Goal: Information Seeking & Learning: Learn about a topic

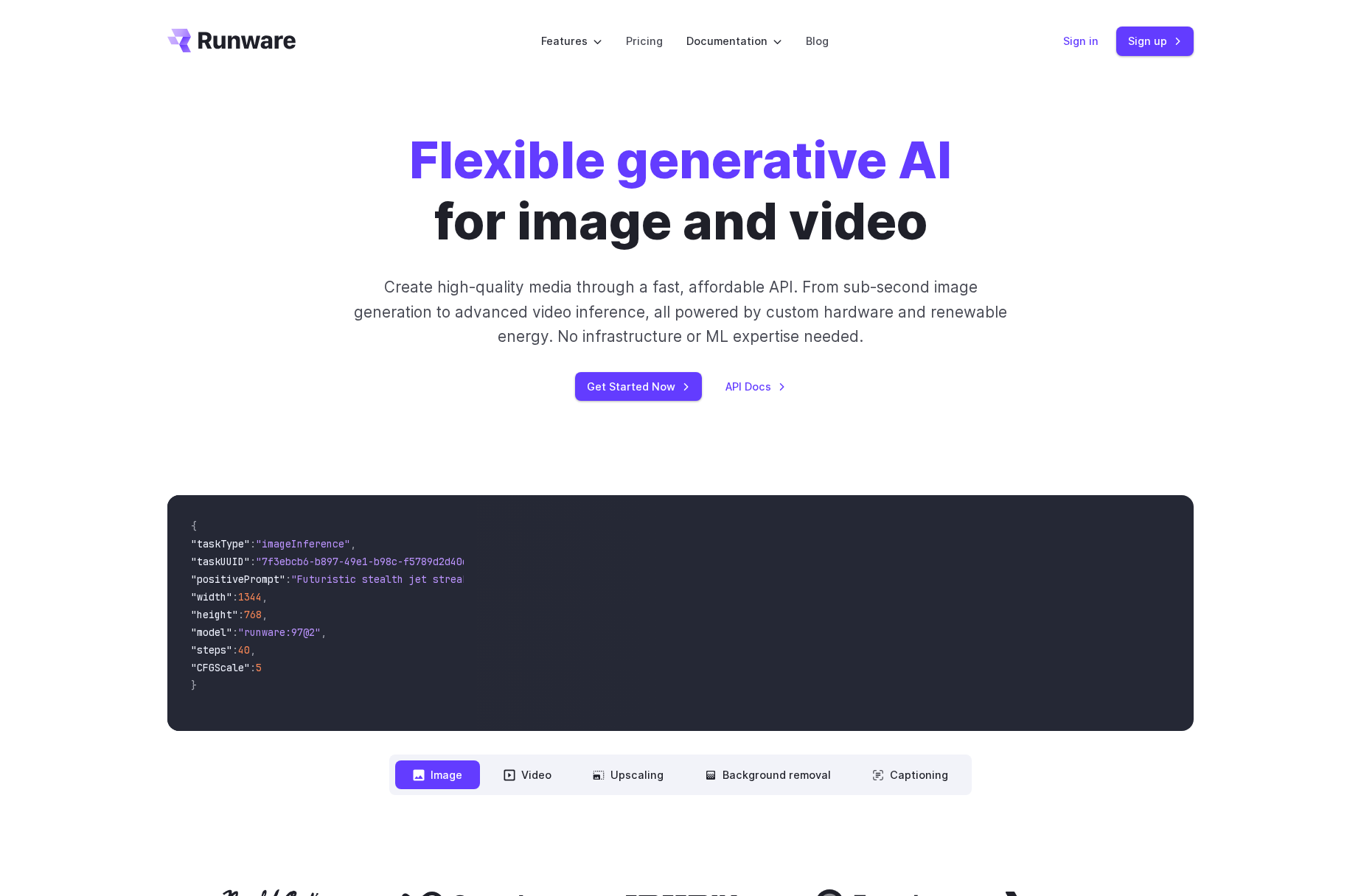
click at [1097, 42] on link "Sign in" at bounding box center [1080, 41] width 35 height 17
click at [1077, 42] on link "Sign in" at bounding box center [1080, 41] width 35 height 17
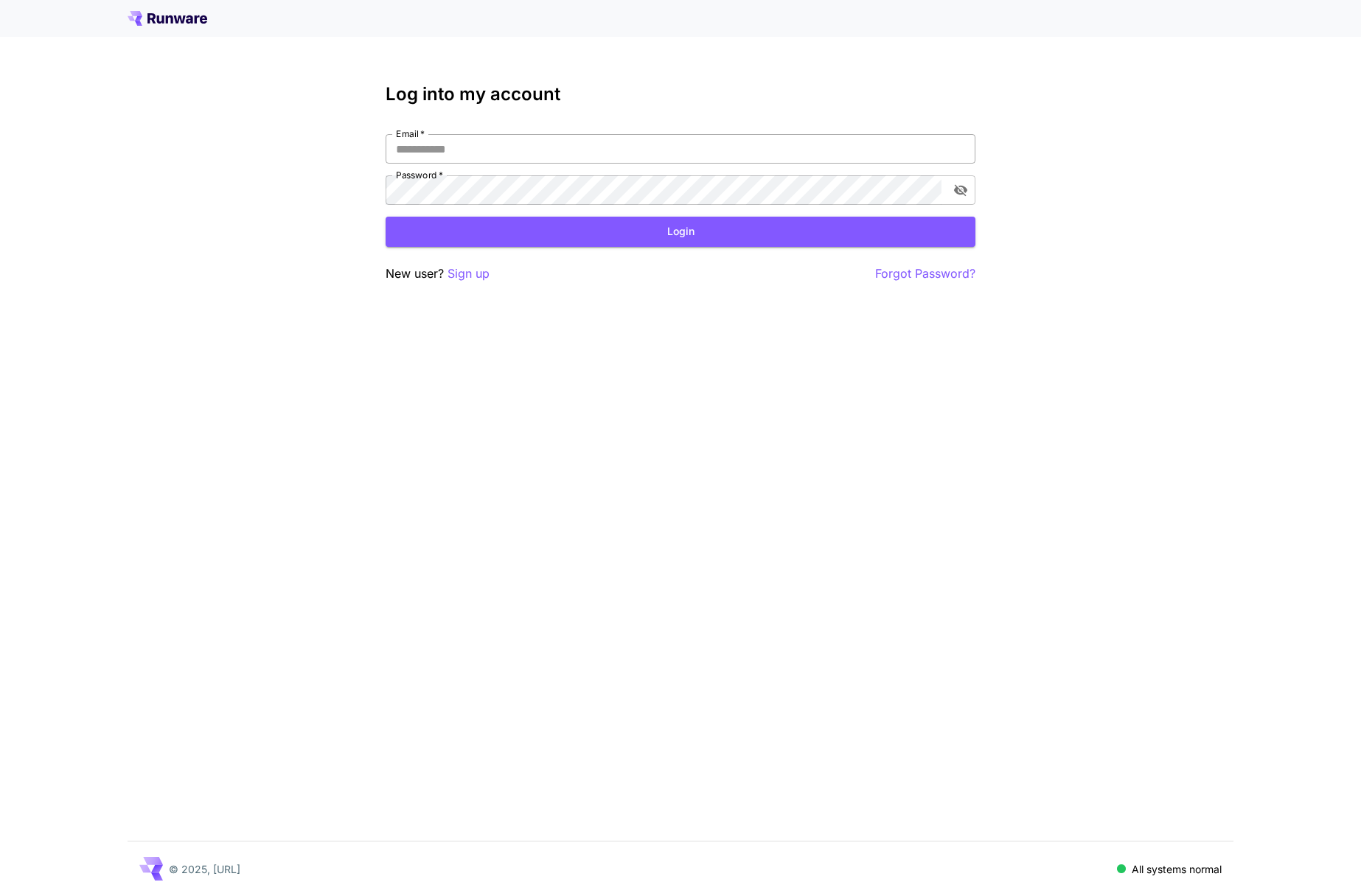
click at [458, 144] on input "Email   *" at bounding box center [680, 149] width 590 height 29
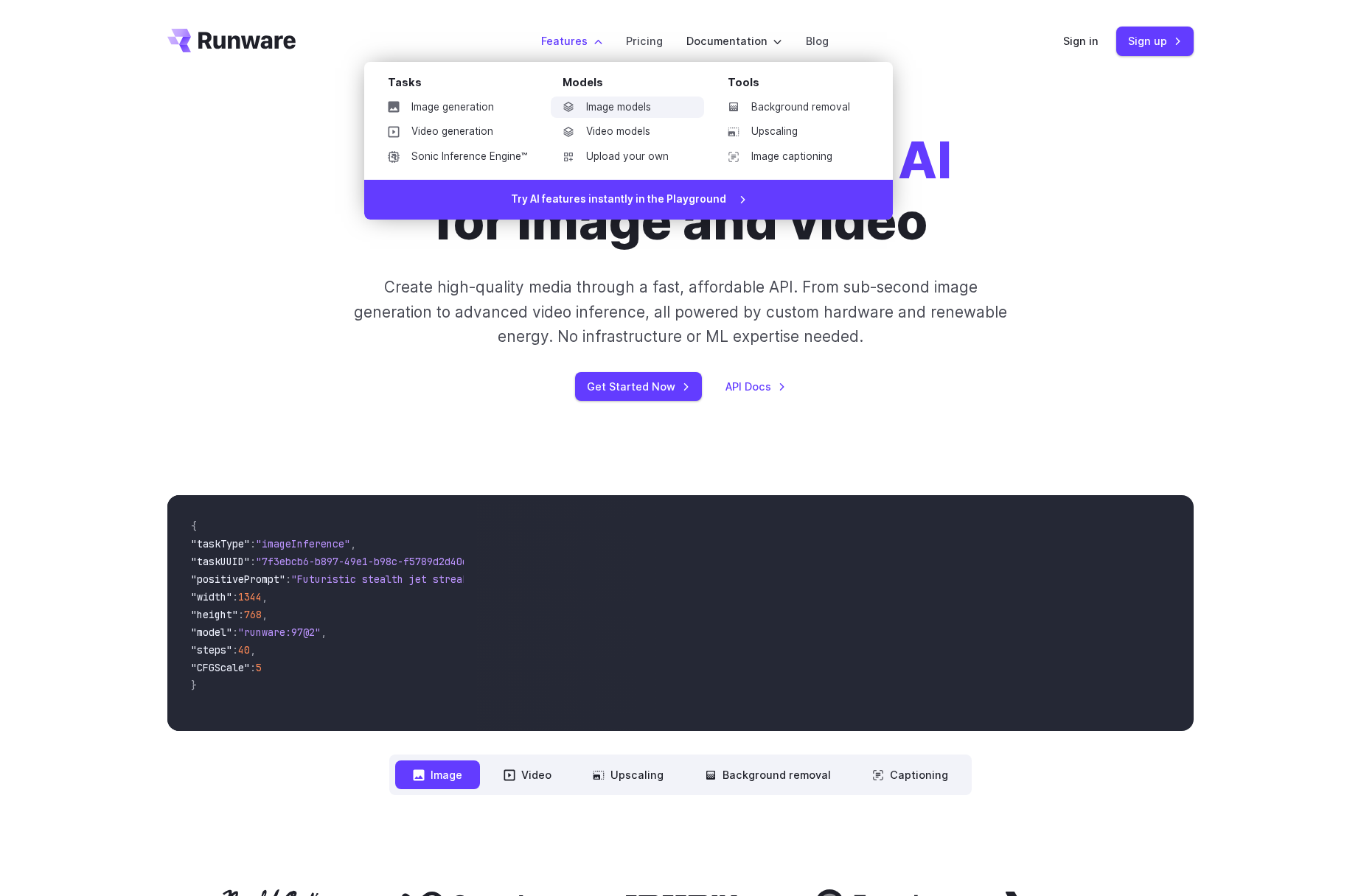
click at [628, 97] on link "Image models" at bounding box center [626, 108] width 153 height 22
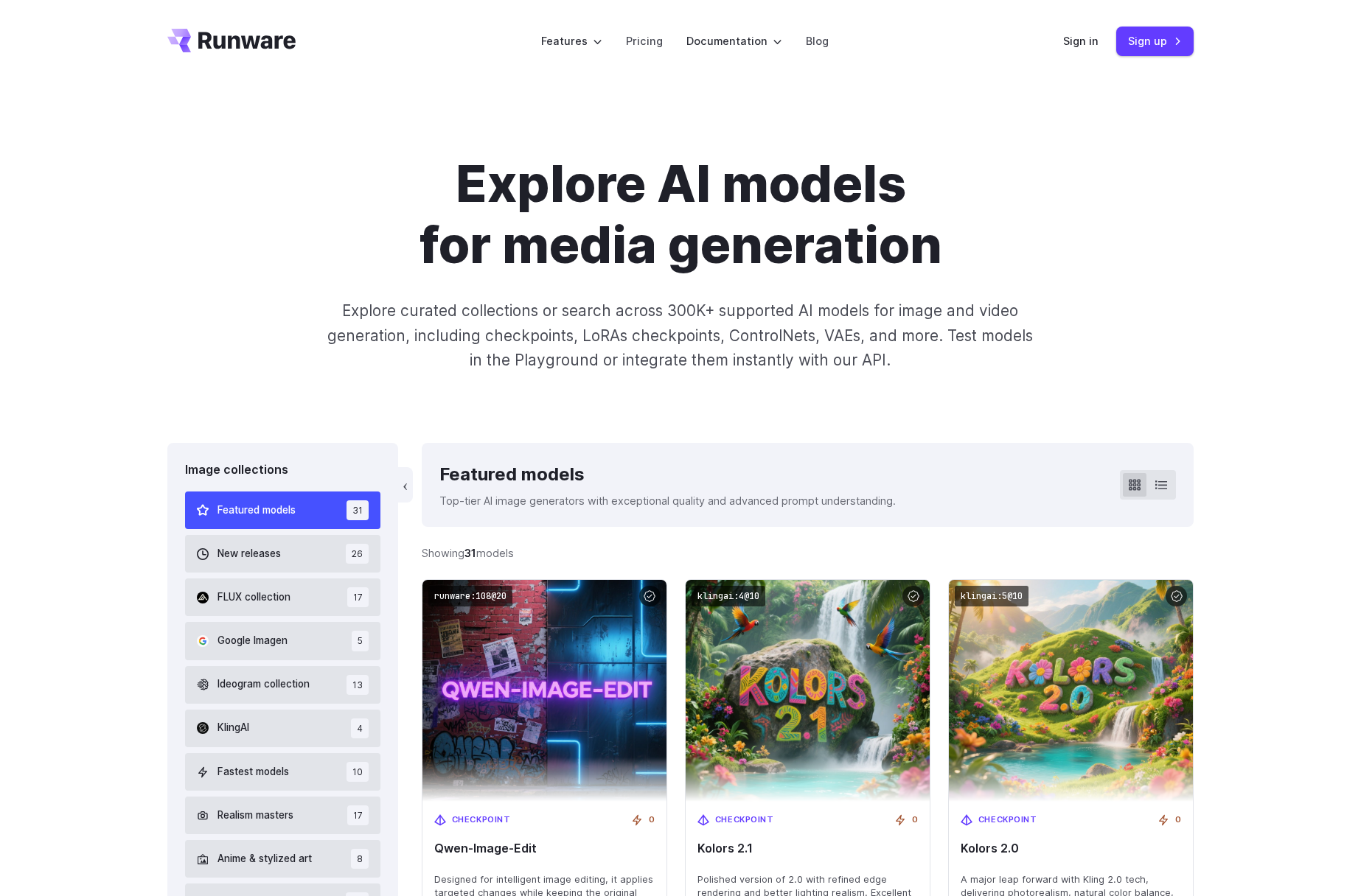
click at [292, 575] on div "Featured models 31 New releases 26 FLUX collection 17 Google Imagen 5 Ideogram …" at bounding box center [283, 707] width 195 height 430
click at [294, 595] on button "FLUX collection 17" at bounding box center [283, 598] width 195 height 38
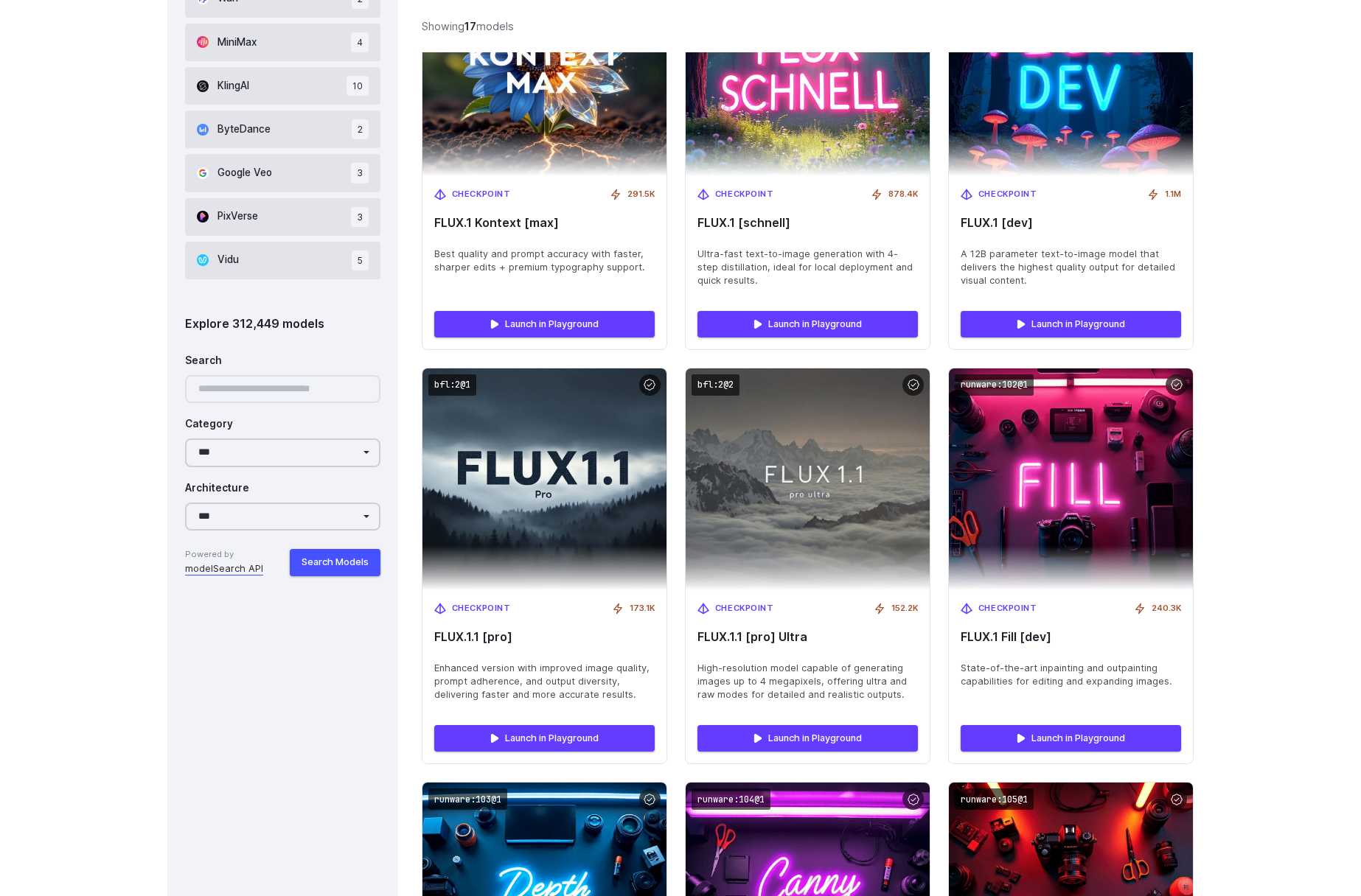
scroll to position [1148, 0]
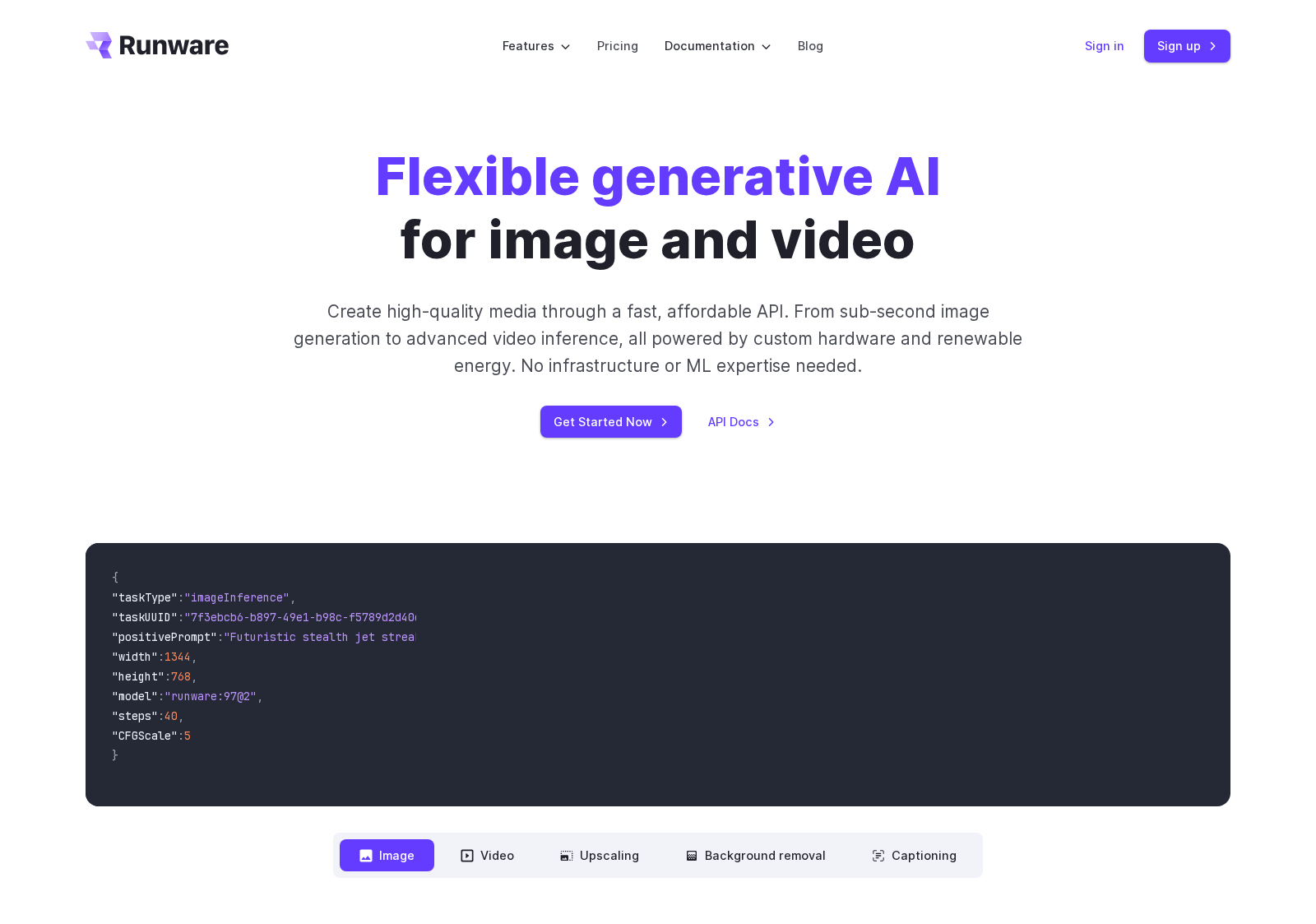
click at [1109, 47] on link "Sign in" at bounding box center [1104, 46] width 40 height 19
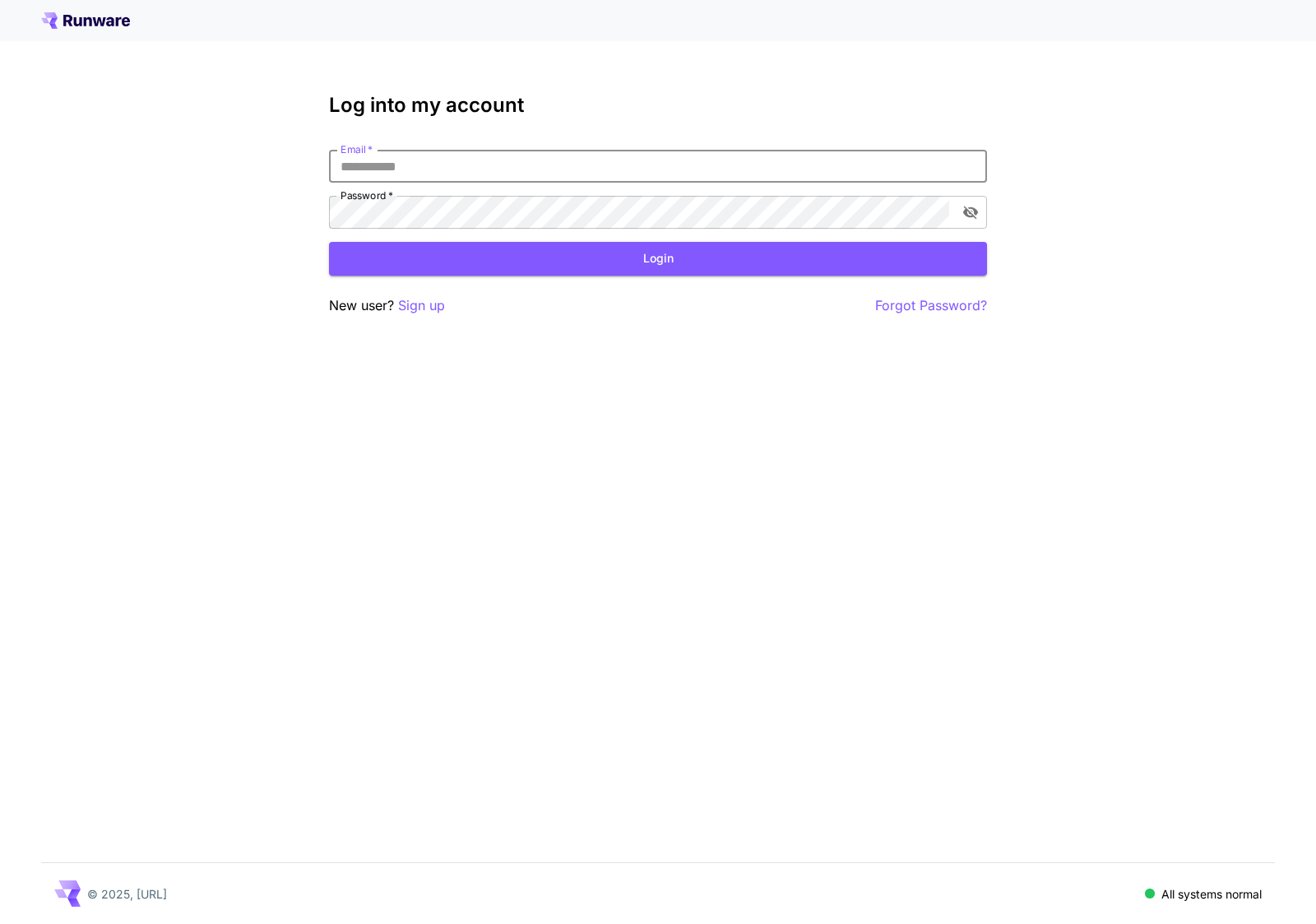
click at [396, 161] on input "Email   *" at bounding box center [658, 166] width 658 height 33
click at [0, 923] on com-1password-button at bounding box center [0, 924] width 0 height 0
type input "**********"
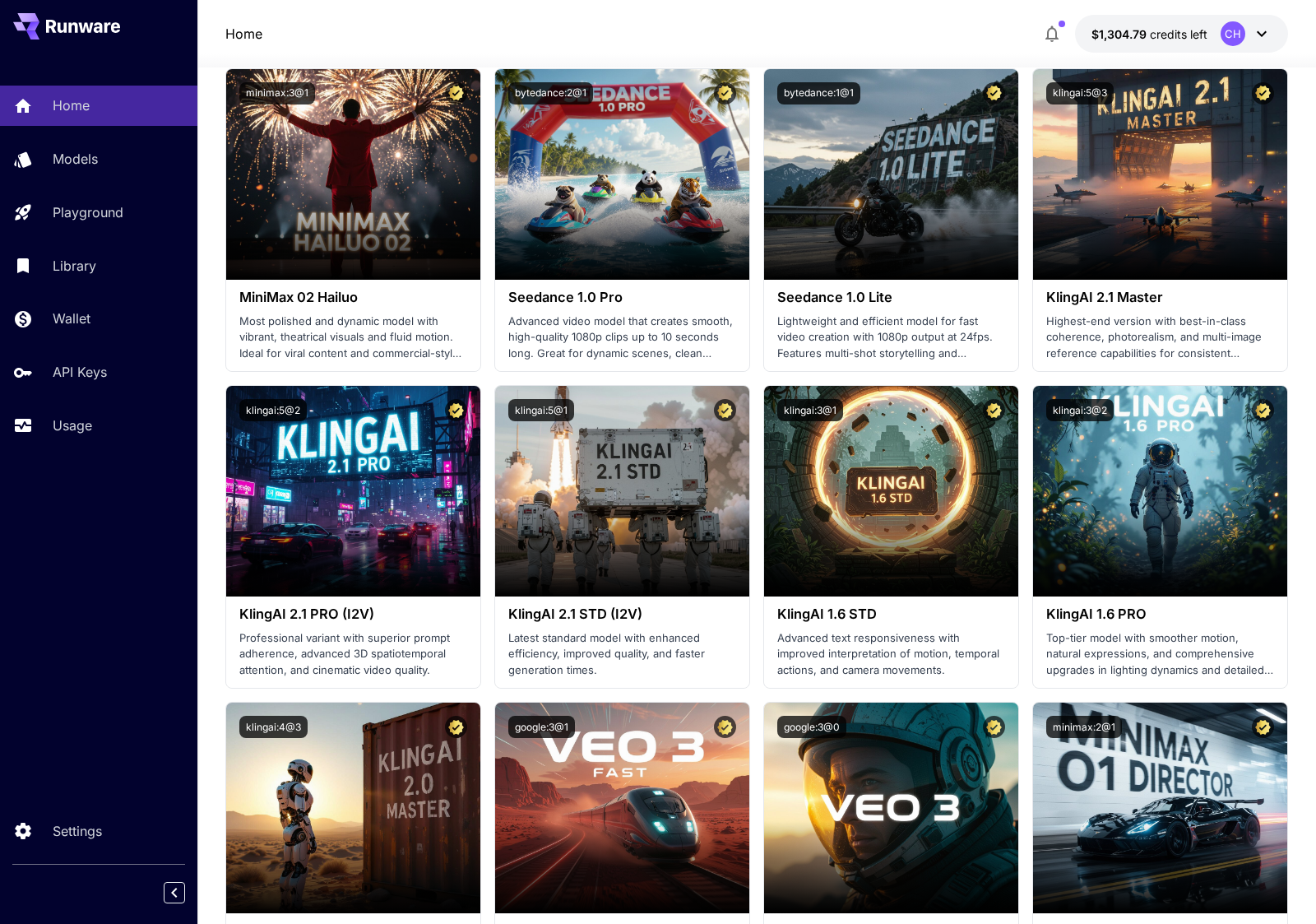
scroll to position [489, 0]
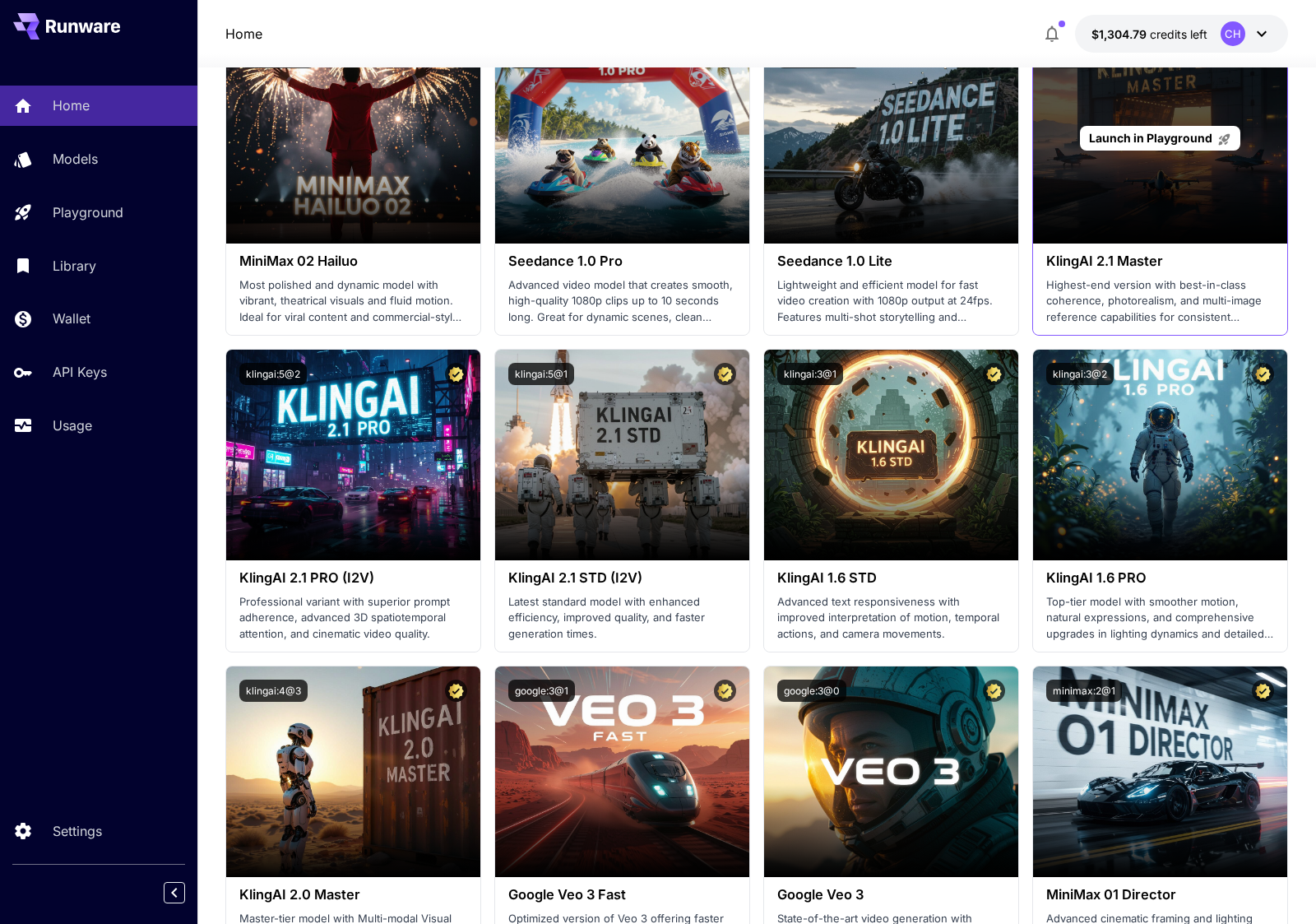
click at [1155, 136] on span "Launch in Playground" at bounding box center [1151, 138] width 123 height 14
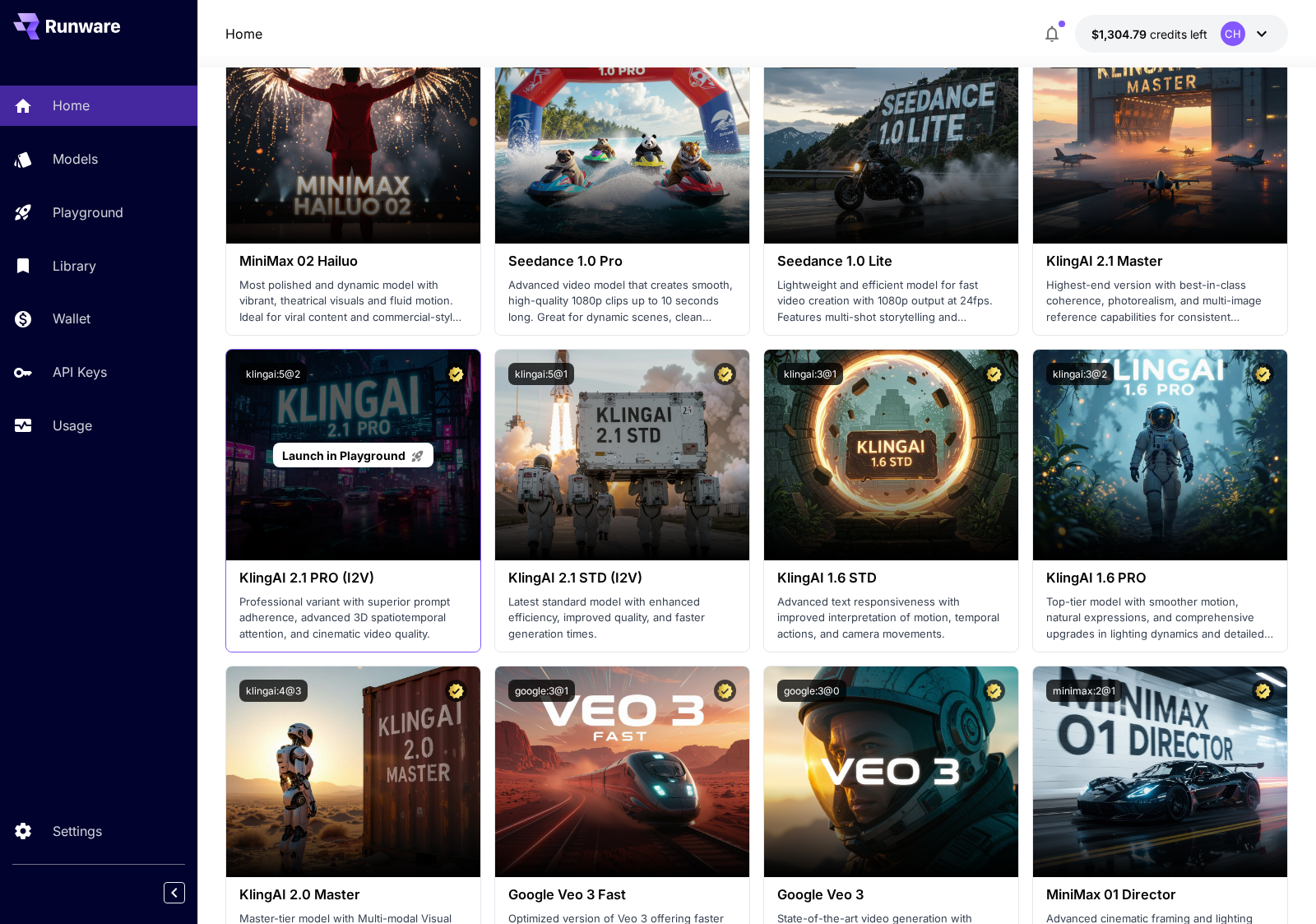
click at [376, 451] on span "Launch in Playground" at bounding box center [344, 455] width 123 height 14
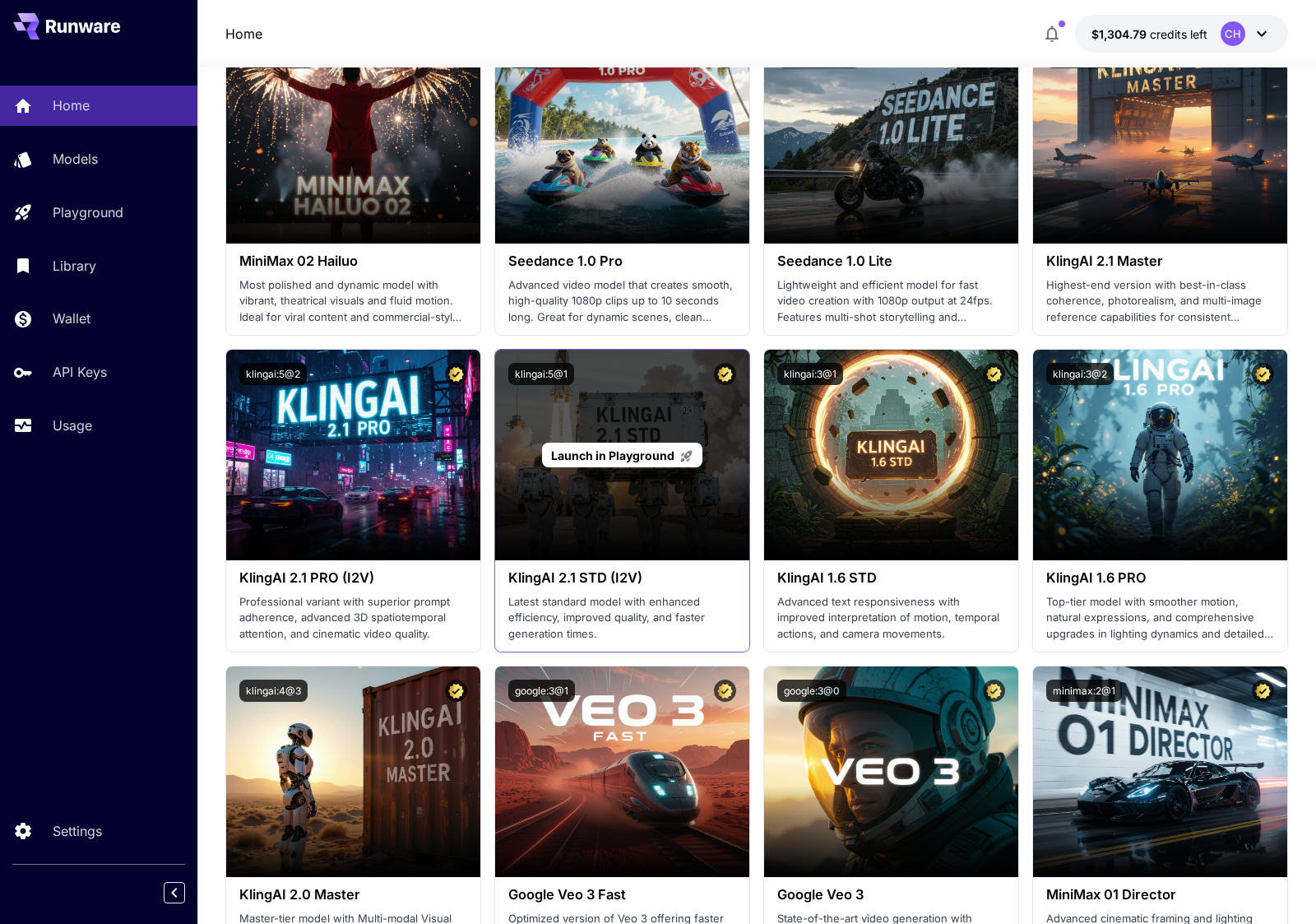
click at [615, 460] on span "Launch in Playground" at bounding box center [613, 455] width 123 height 14
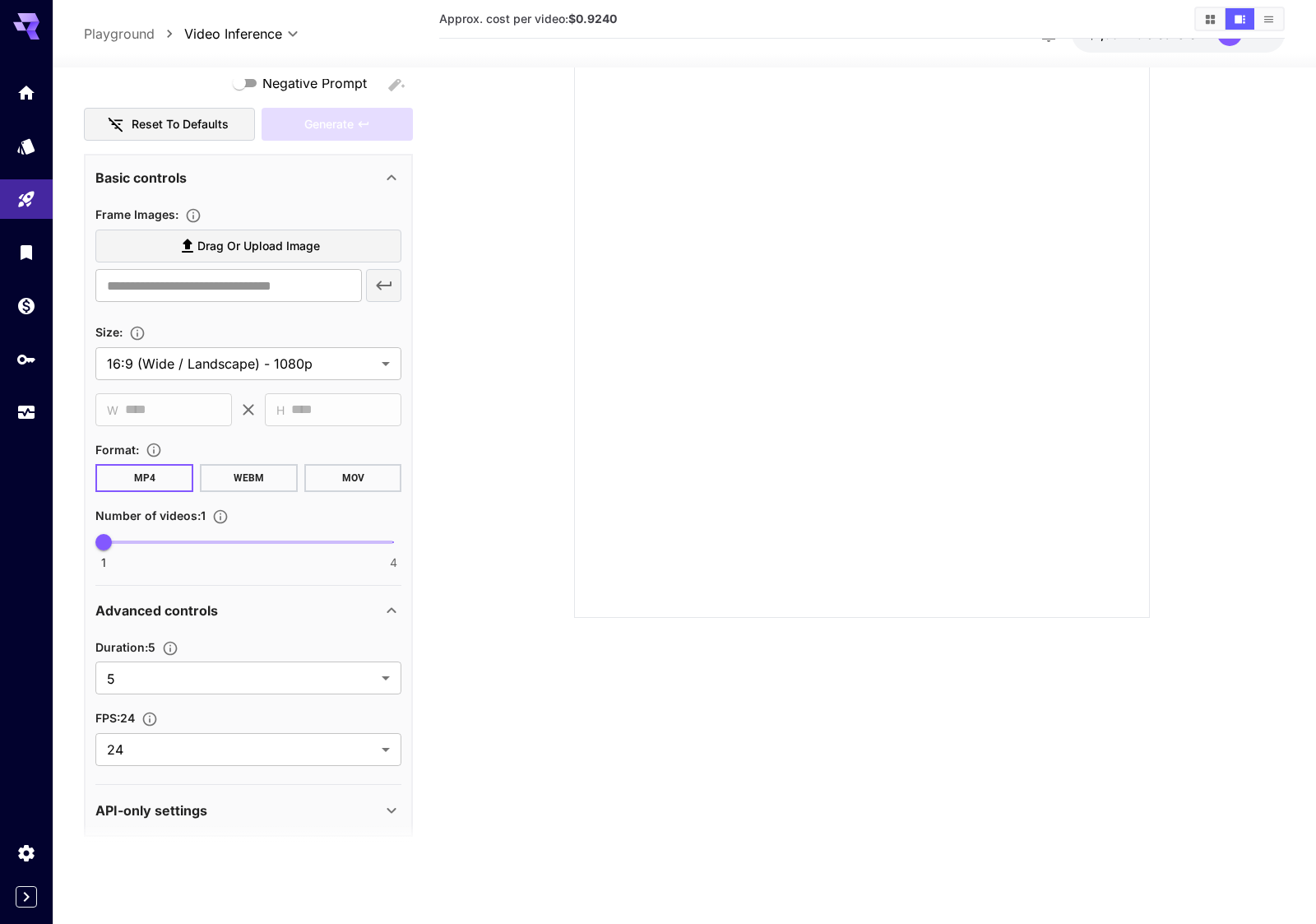
scroll to position [239, 0]
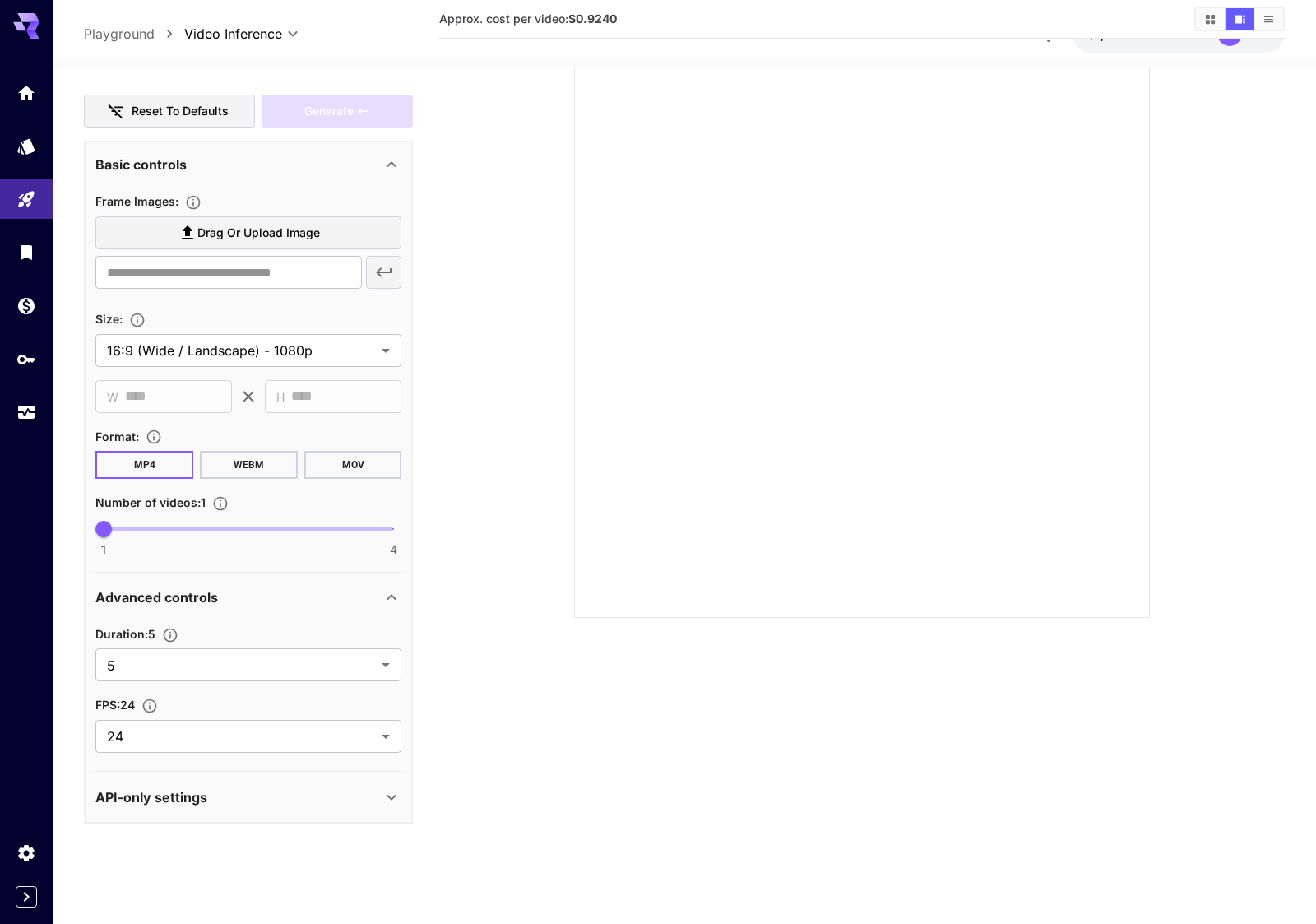
click at [339, 801] on div "API-only settings" at bounding box center [238, 797] width 286 height 19
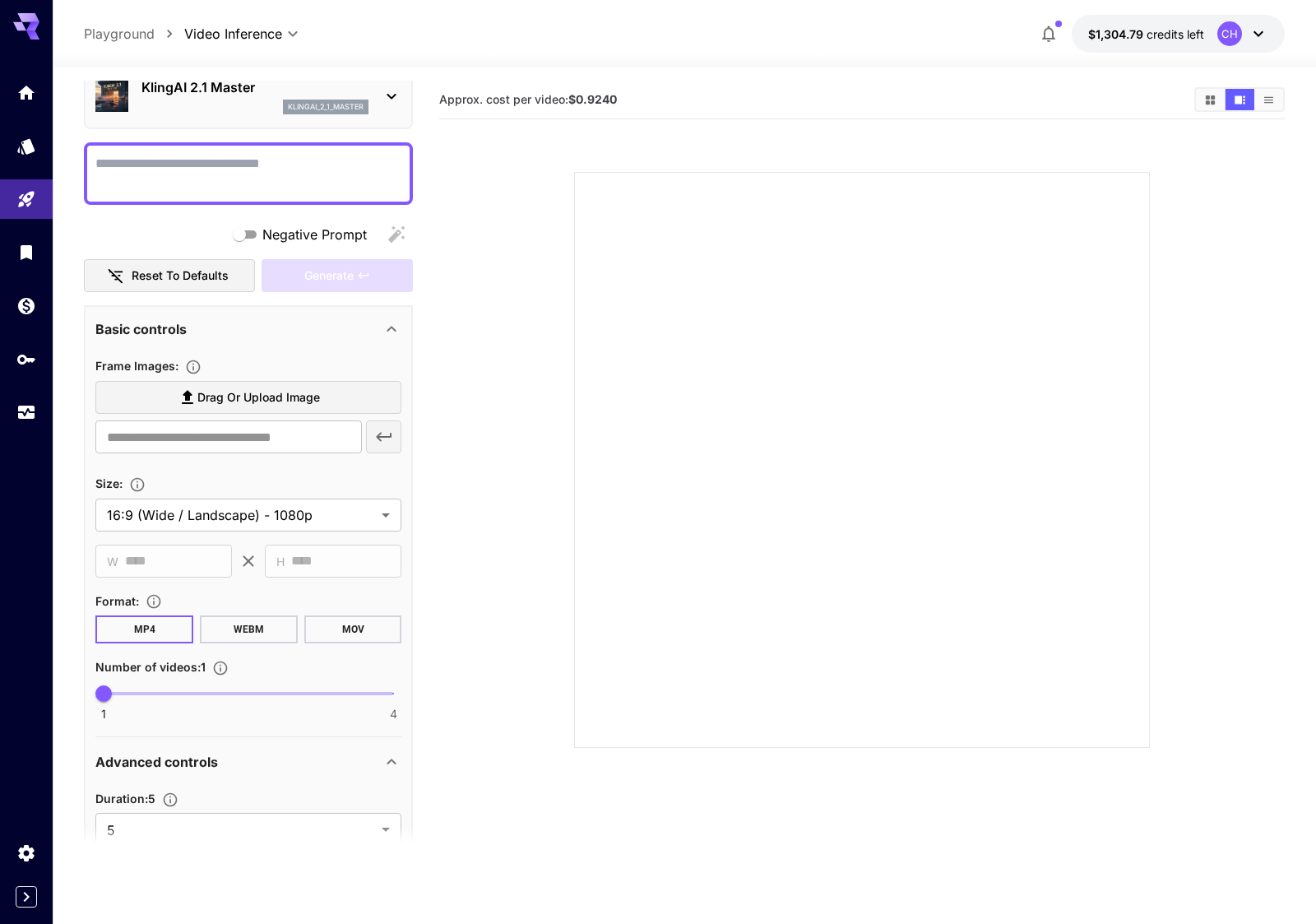
scroll to position [0, 0]
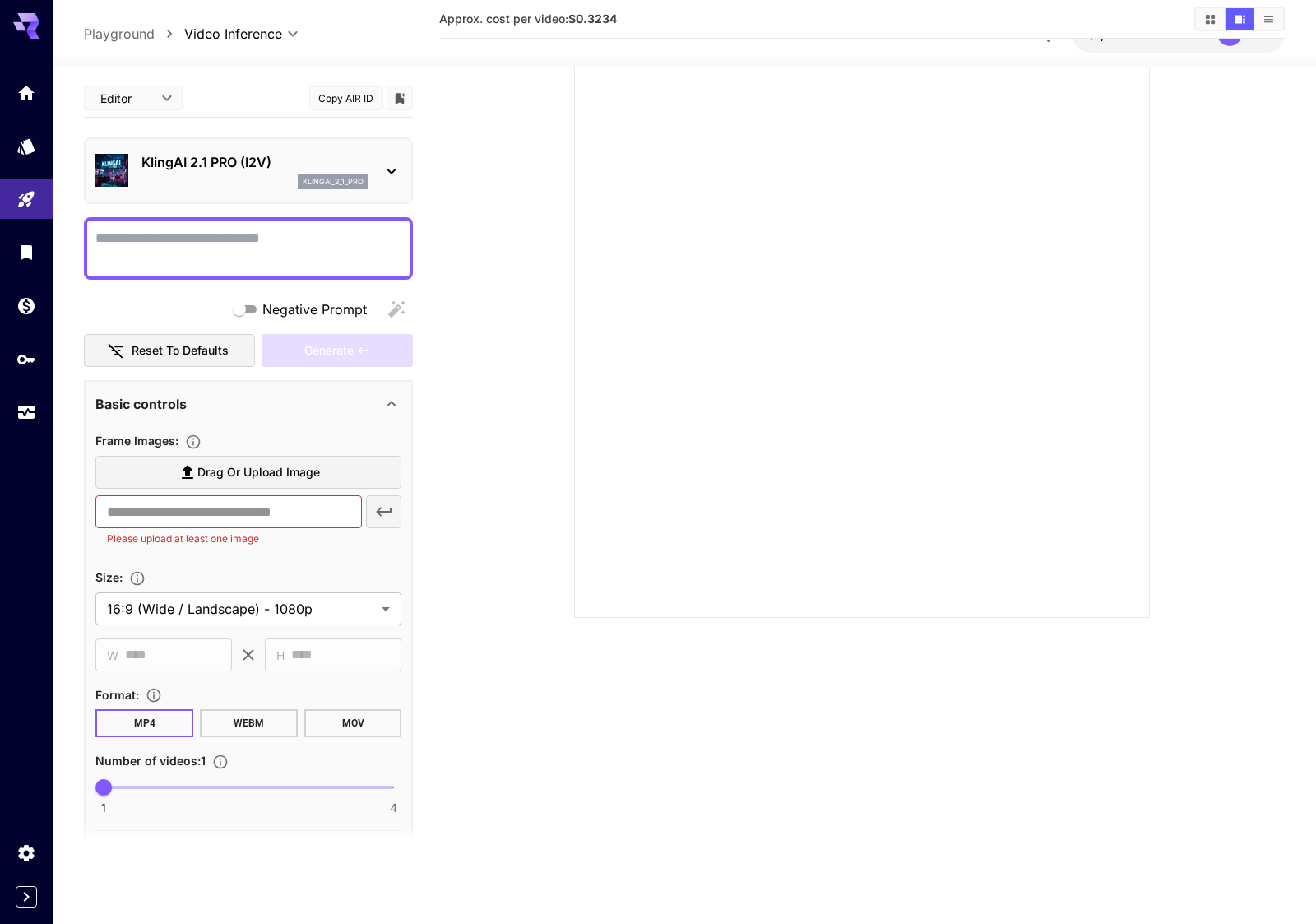
click at [347, 94] on button "Copy AIR ID" at bounding box center [346, 98] width 74 height 24
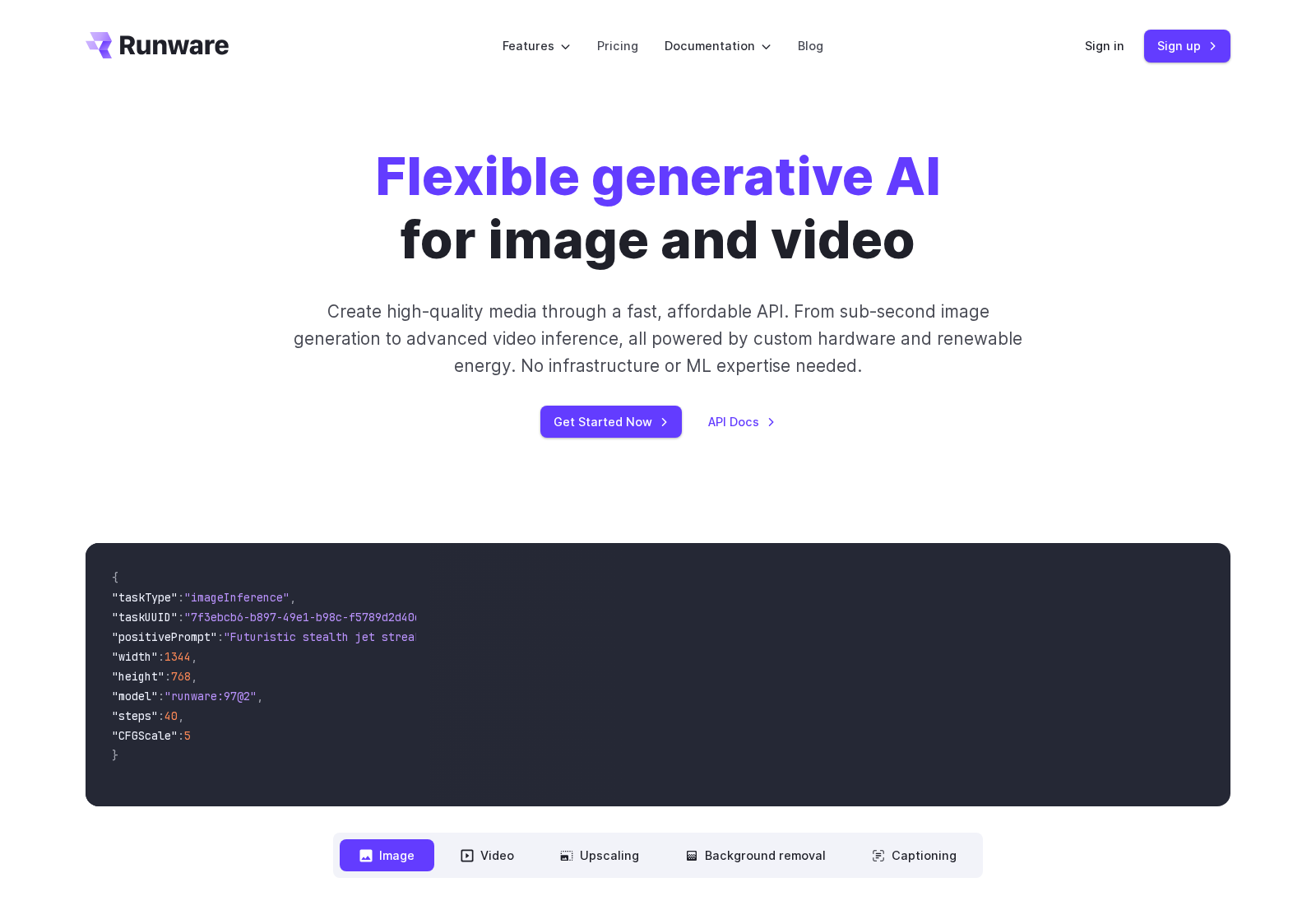
click at [936, 99] on div "Flexible generative AI for image and video Create high-quality media through a …" at bounding box center [658, 291] width 1316 height 398
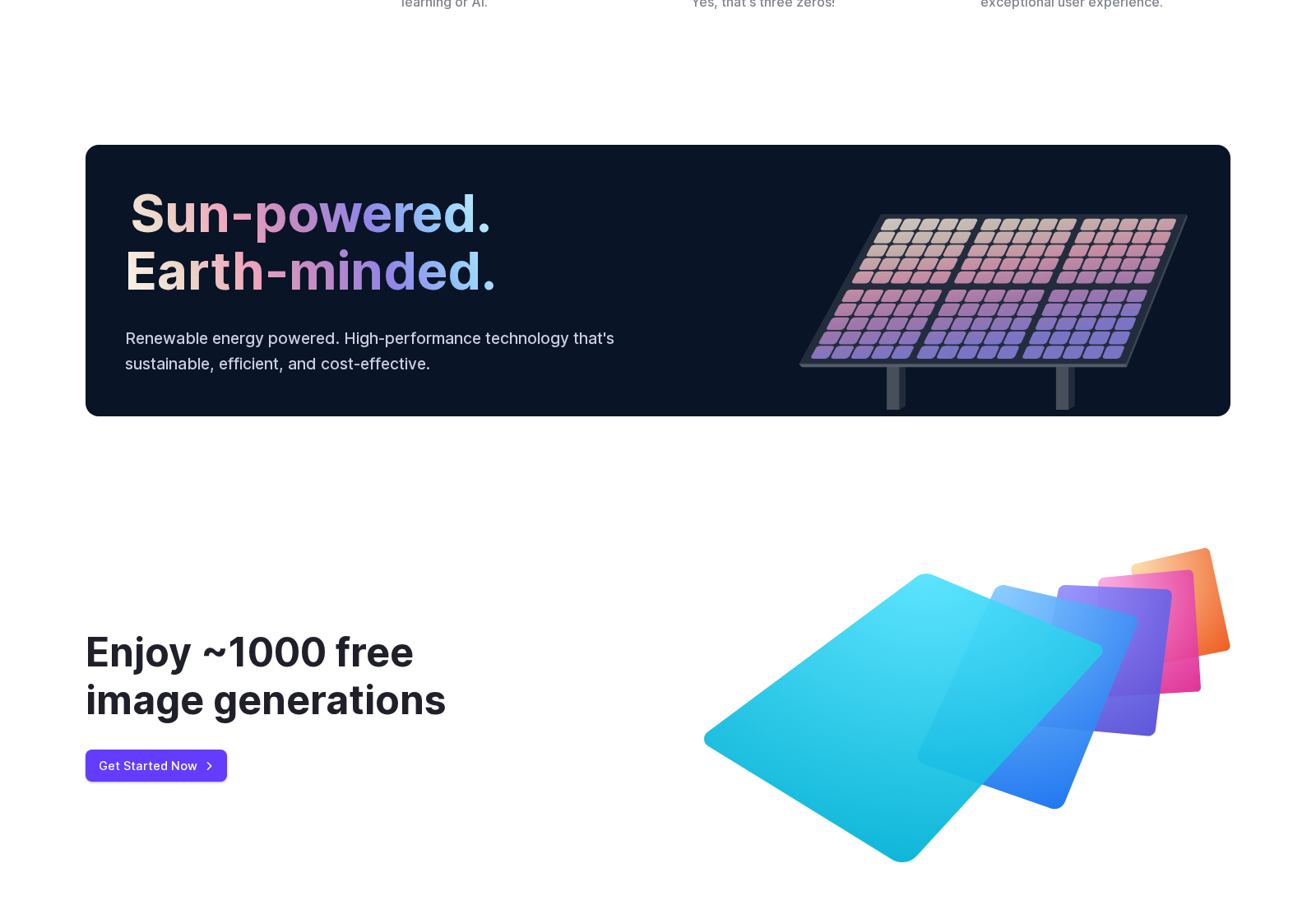
scroll to position [5951, 0]
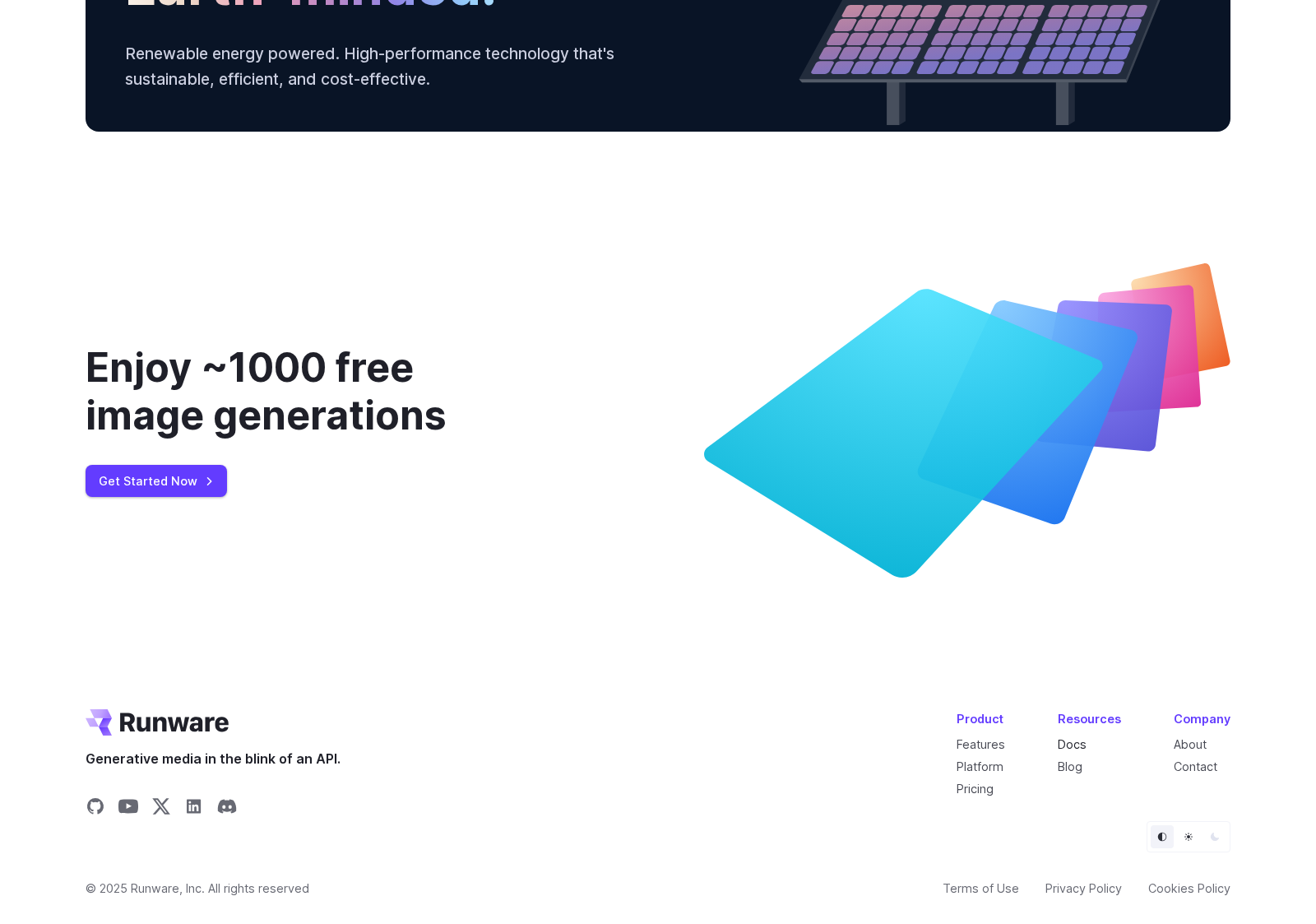
click at [1078, 743] on link "Docs" at bounding box center [1072, 744] width 29 height 14
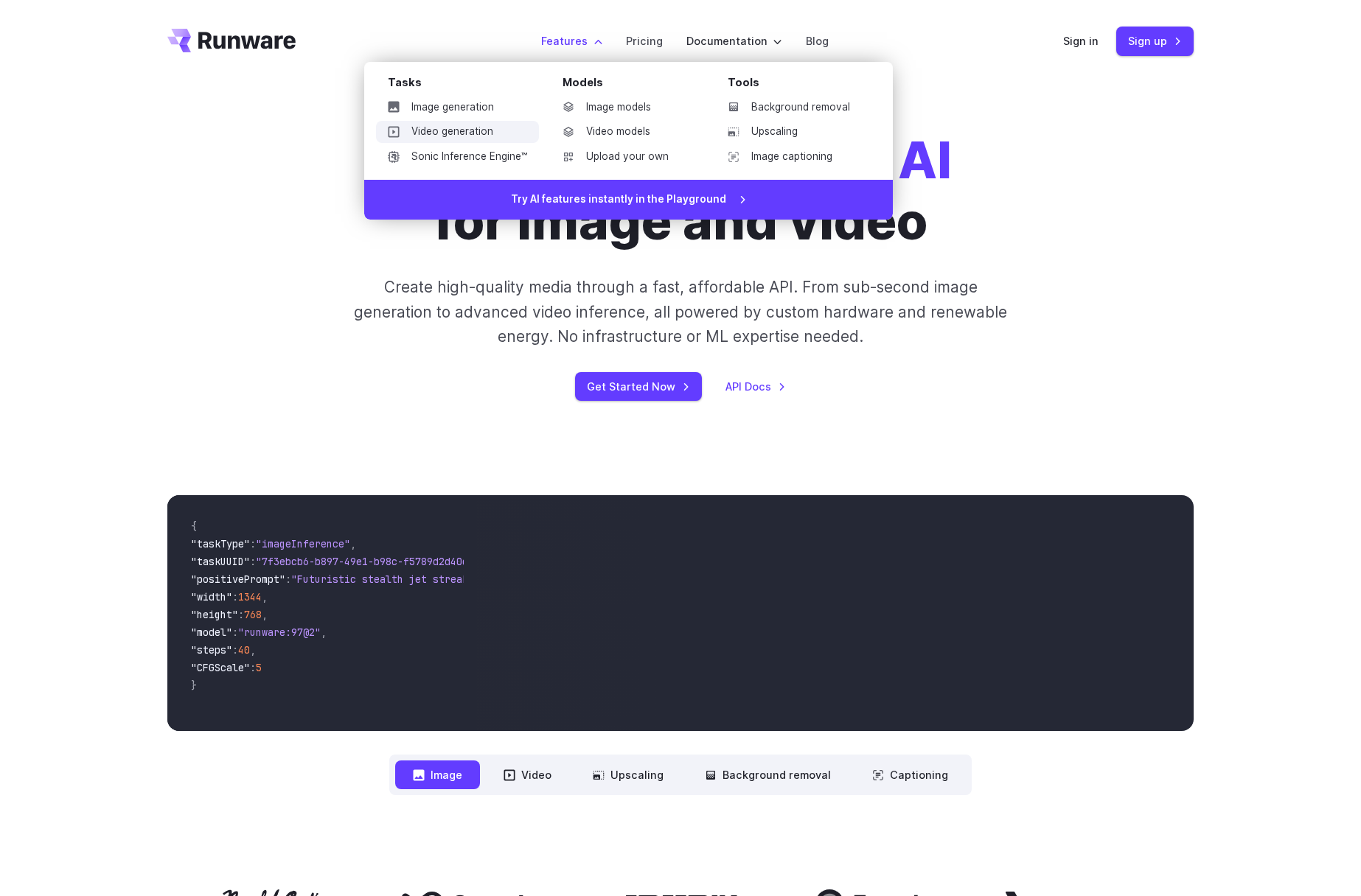
click at [449, 128] on link "Video generation" at bounding box center [457, 132] width 163 height 22
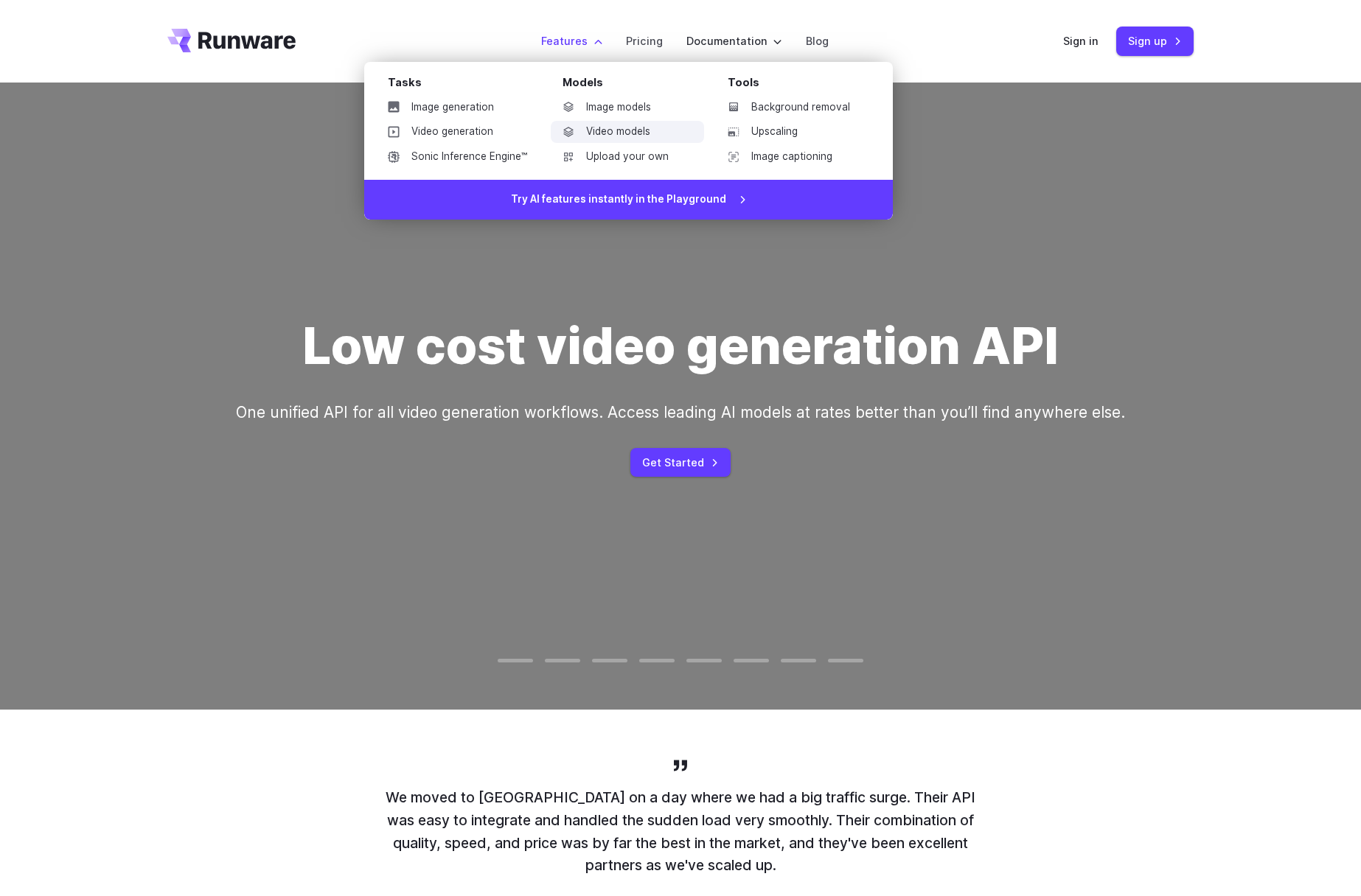
click at [607, 130] on link "Video models" at bounding box center [626, 132] width 153 height 22
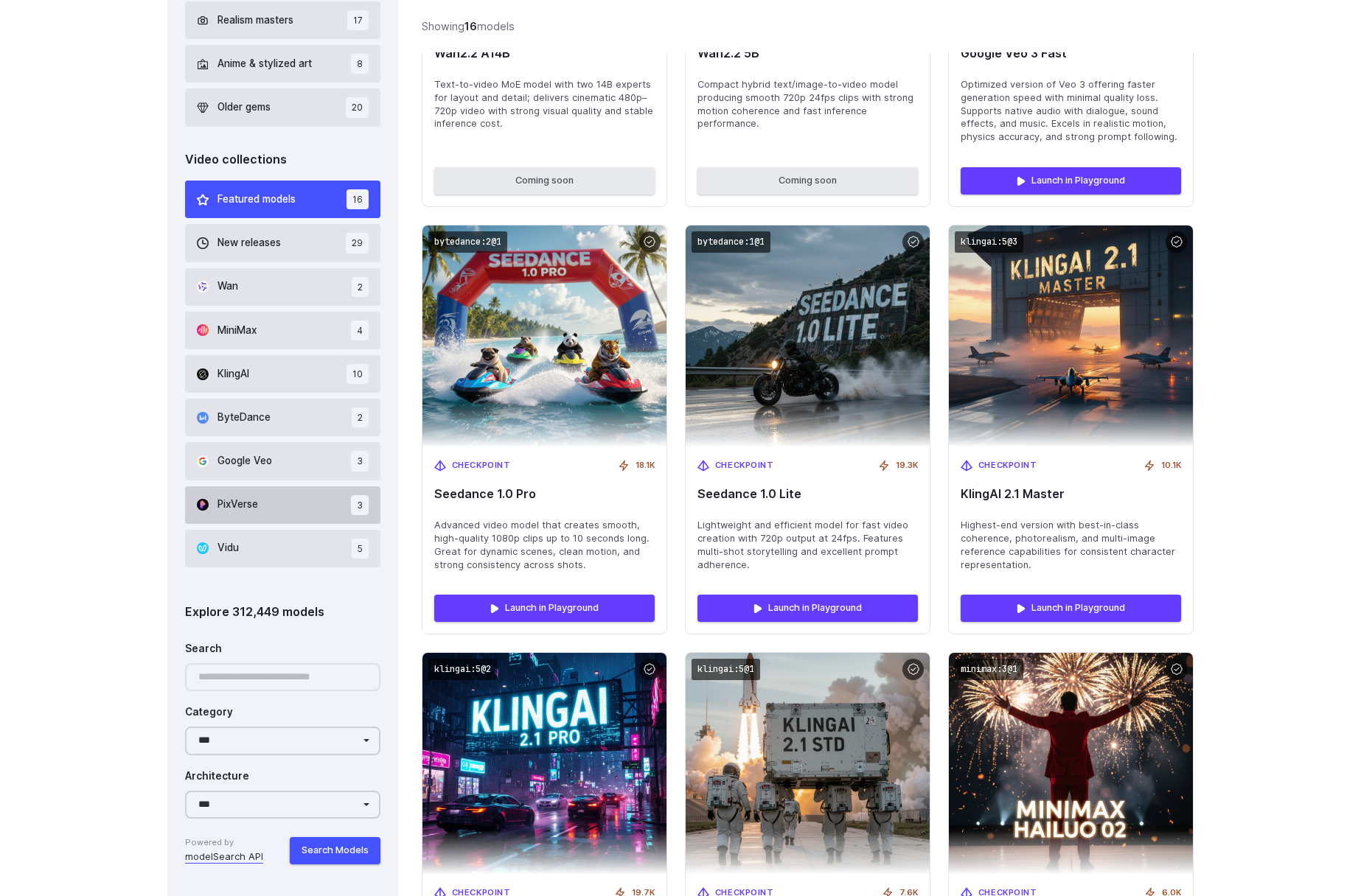
scroll to position [823, 0]
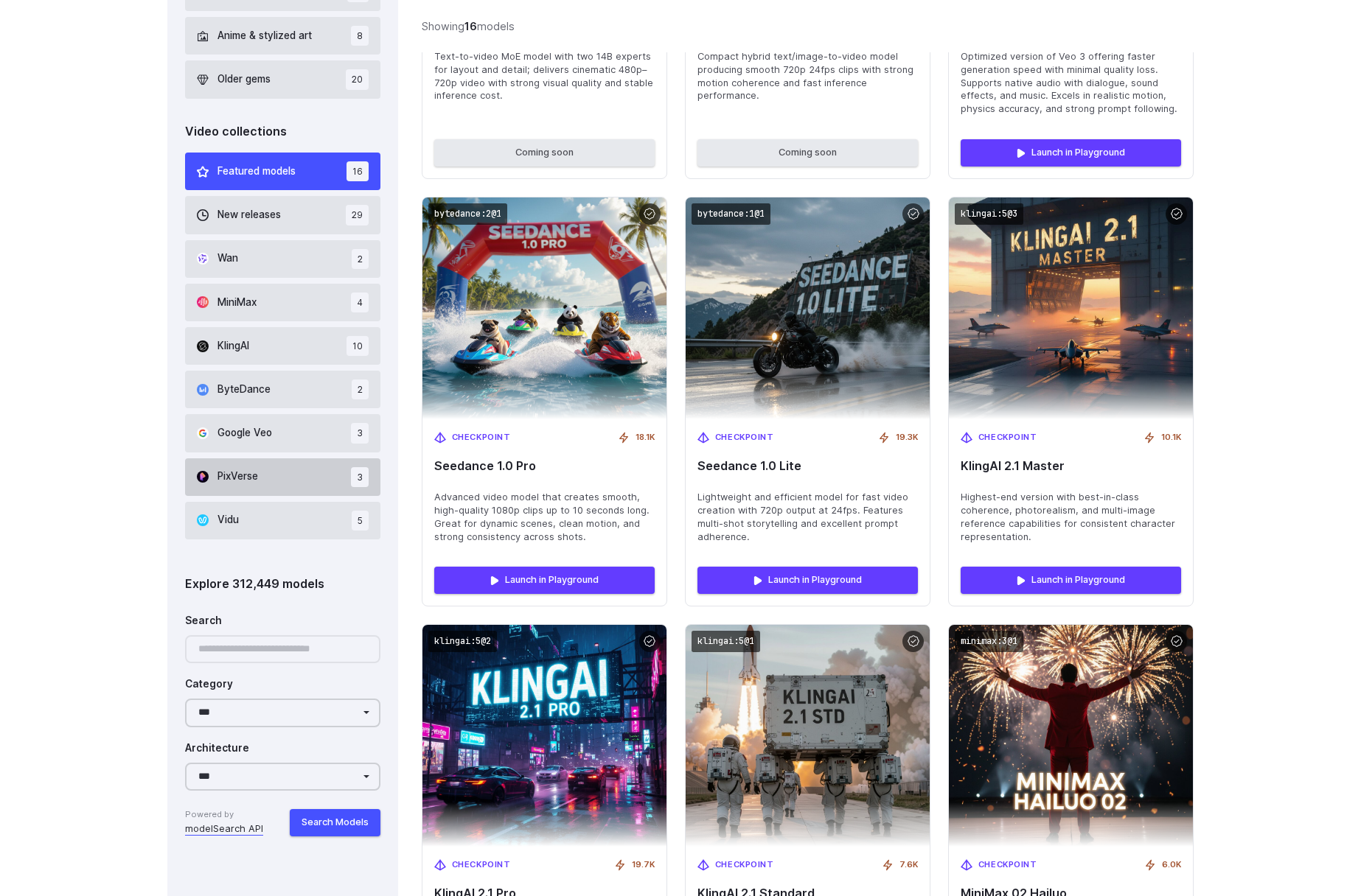
click at [271, 474] on button "PixVerse 3" at bounding box center [283, 478] width 195 height 38
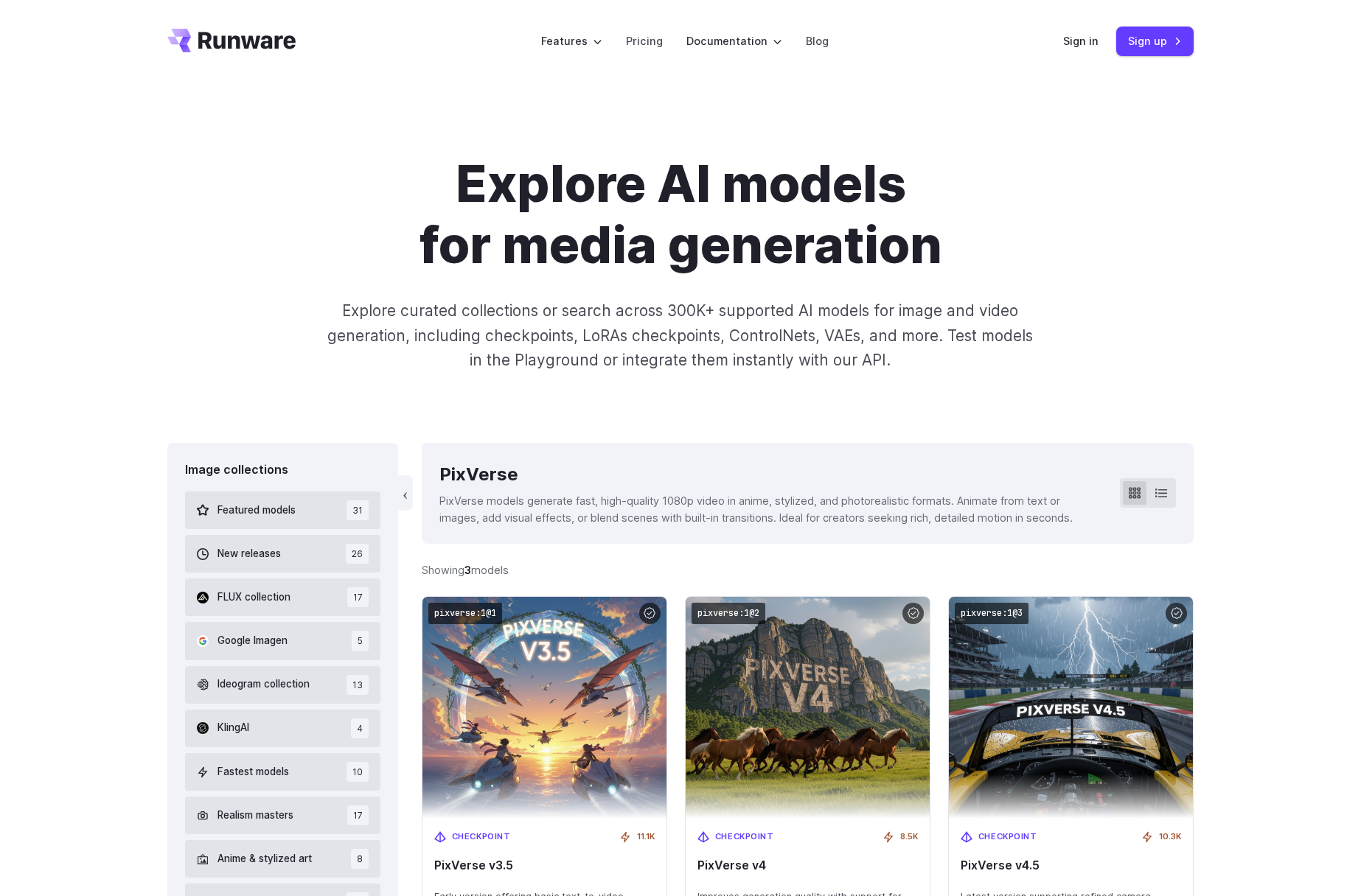
click at [229, 35] on icon "Go to /" at bounding box center [247, 41] width 98 height 17
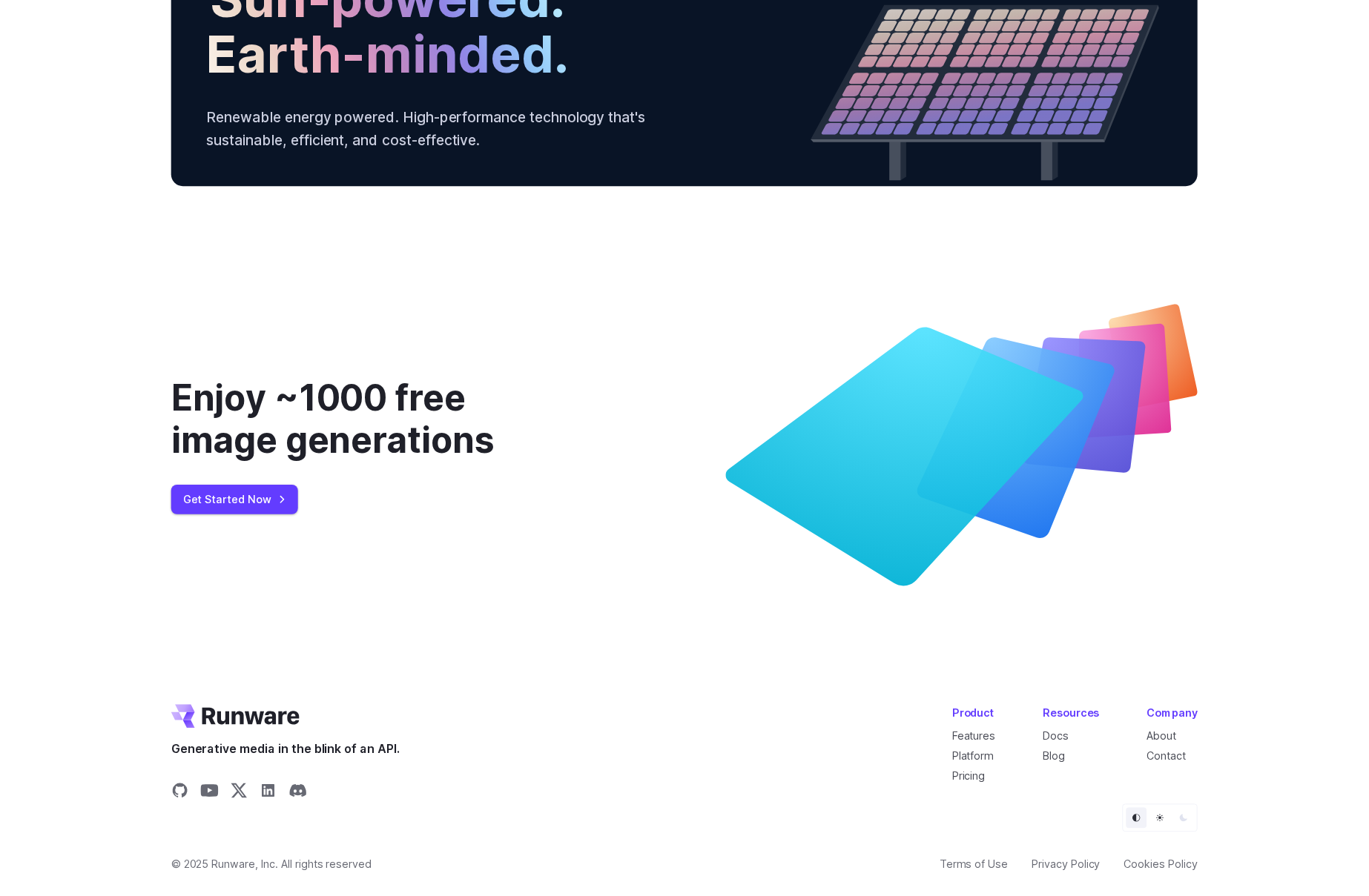
scroll to position [5335, 0]
